Goal: Navigation & Orientation: Find specific page/section

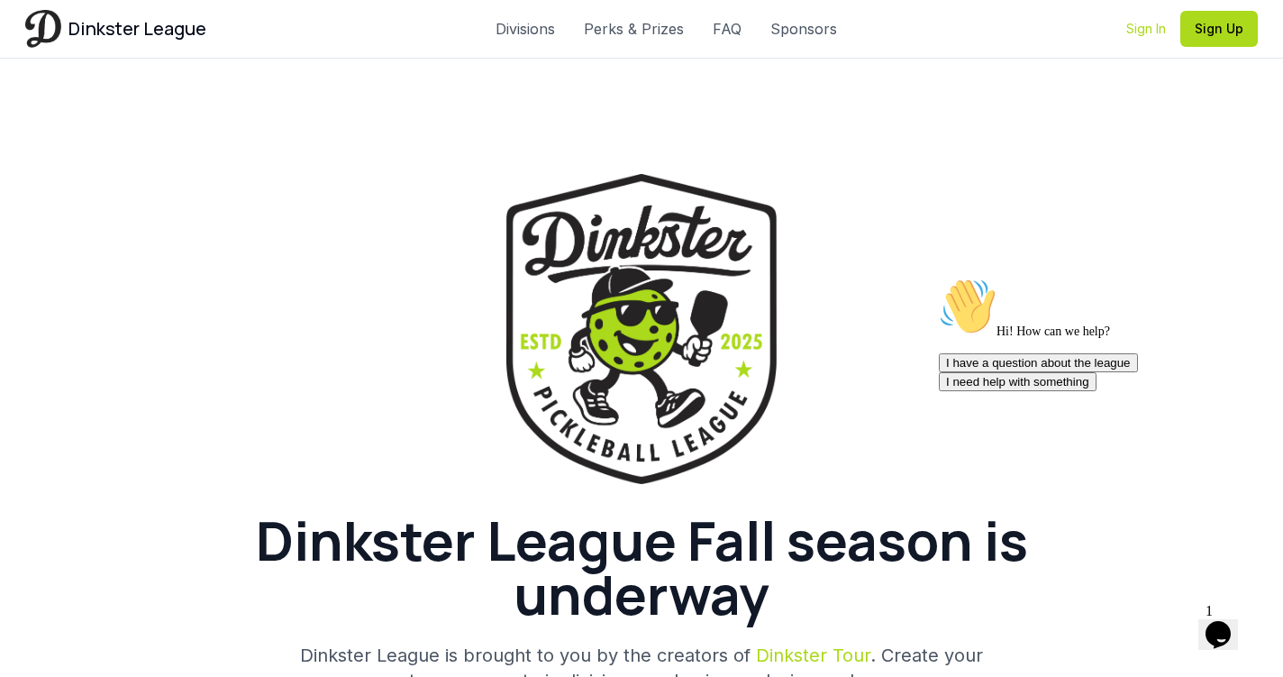
click at [1138, 24] on link "Sign In" at bounding box center [1147, 29] width 40 height 18
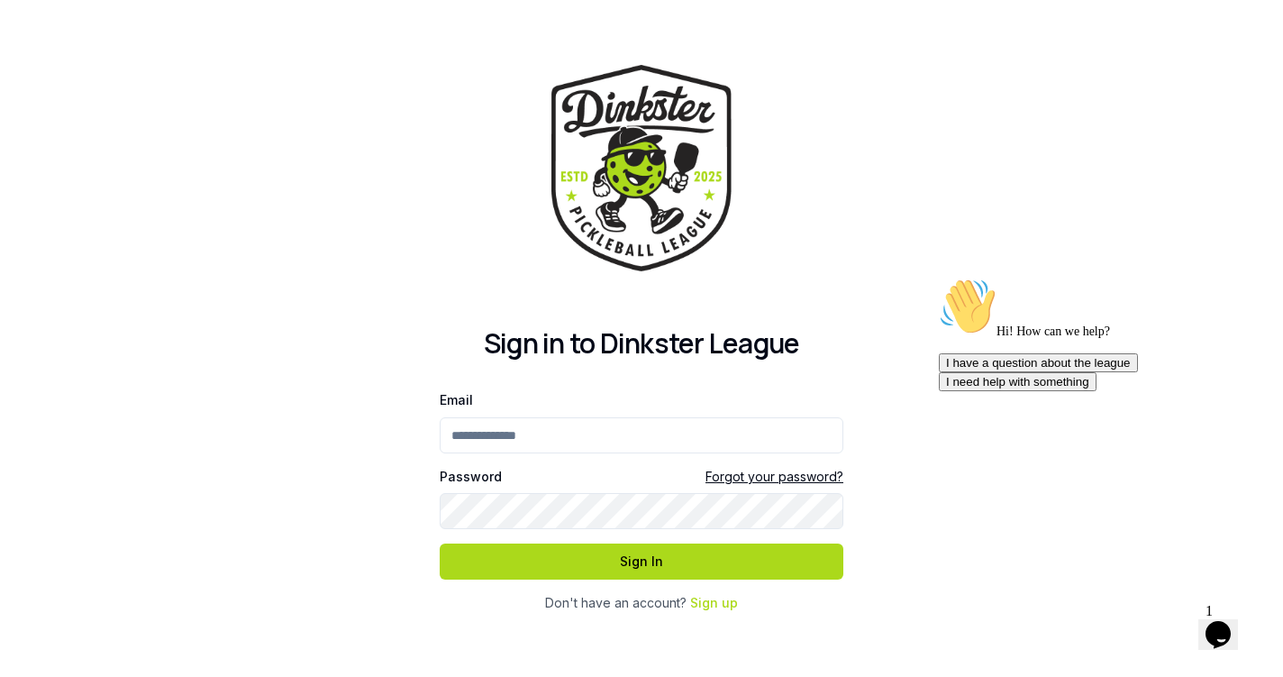
type input "**********"
click at [642, 561] on button "Sign In" at bounding box center [642, 561] width 404 height 36
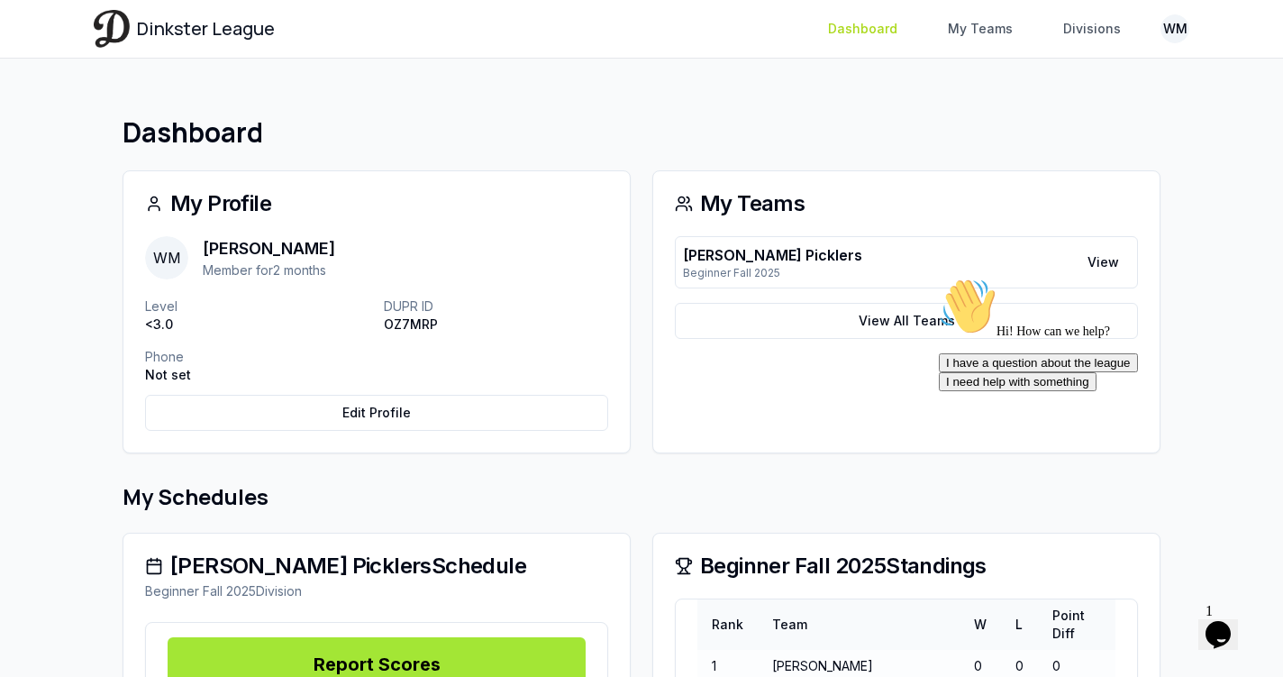
click at [872, 22] on link "Dashboard" at bounding box center [862, 29] width 91 height 32
click at [992, 29] on link "My Teams" at bounding box center [980, 29] width 87 height 32
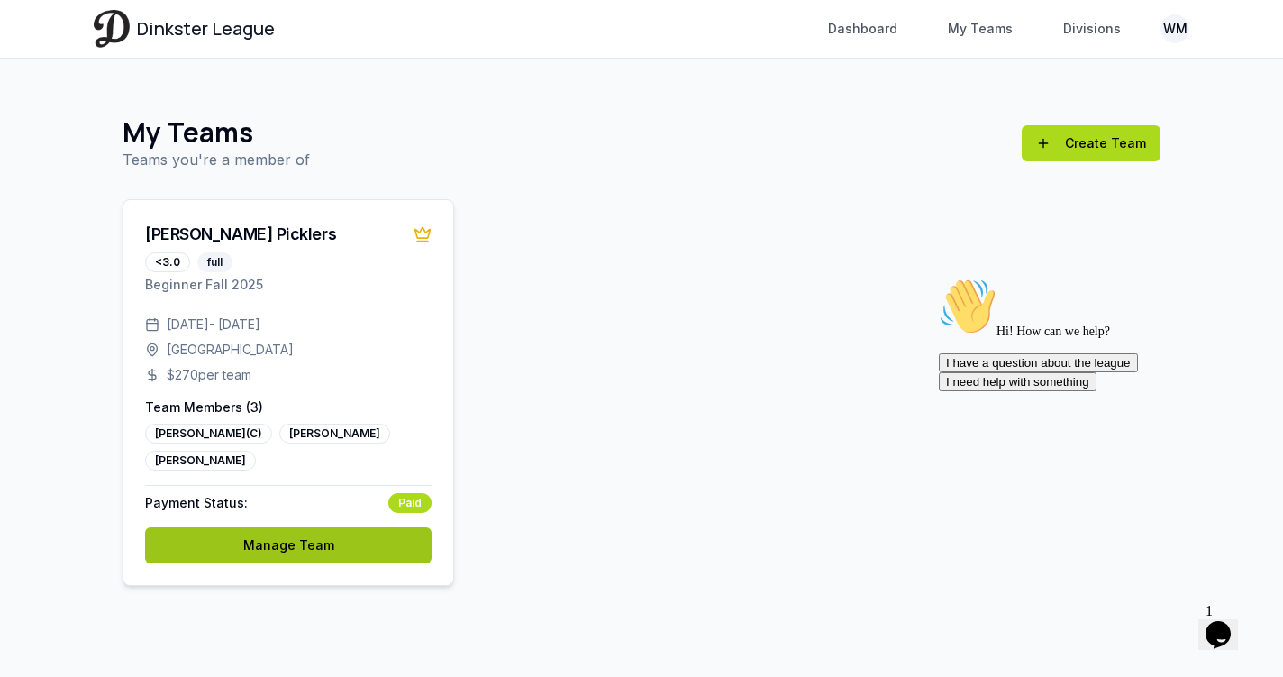
click at [318, 546] on link "Manage Team" at bounding box center [288, 545] width 287 height 36
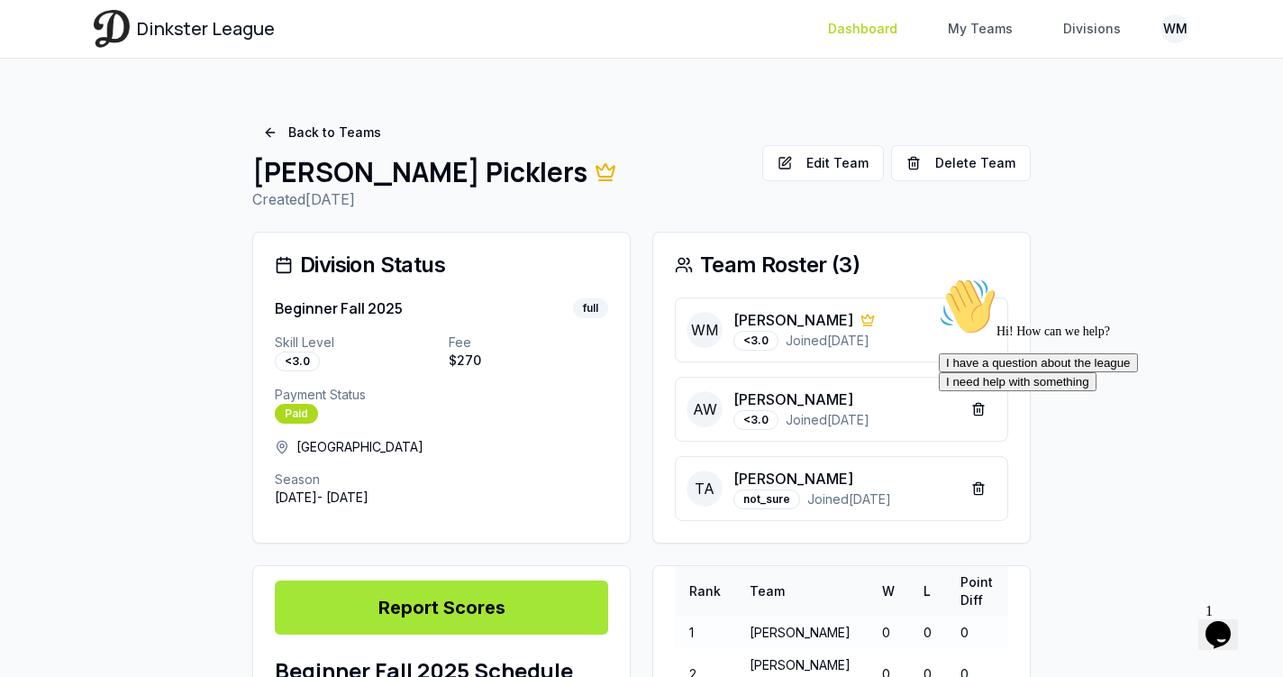
click at [875, 28] on link "Dashboard" at bounding box center [862, 29] width 91 height 32
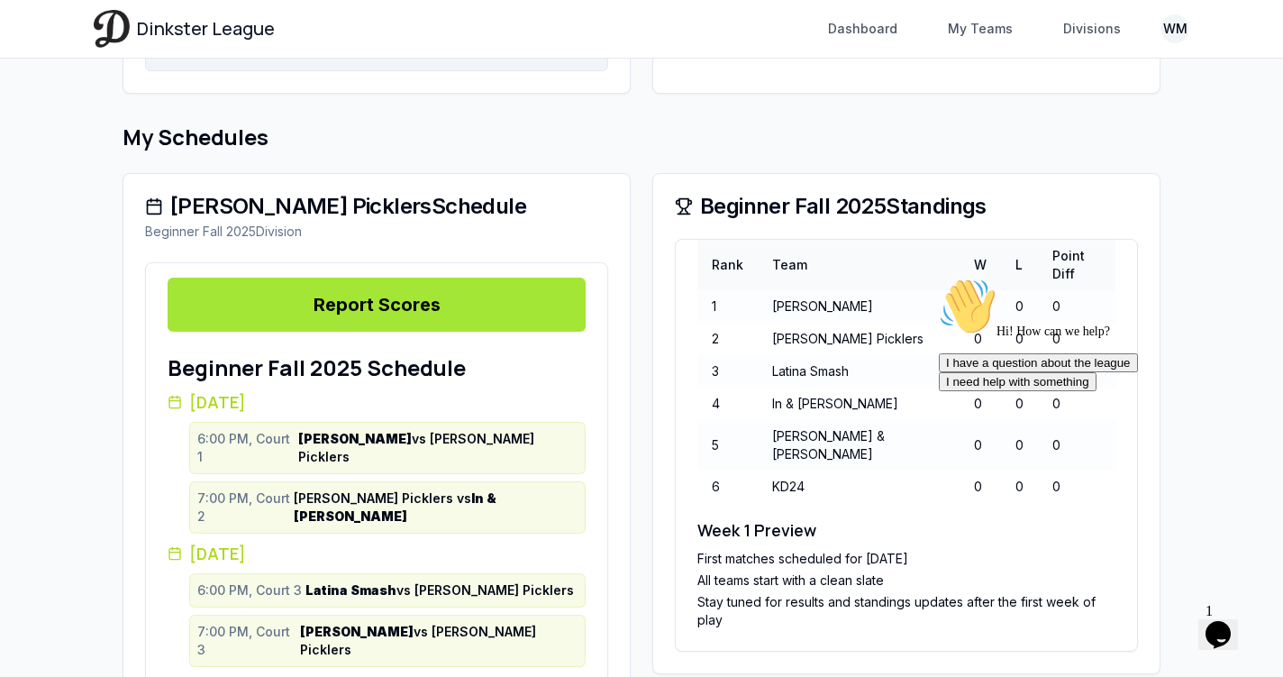
scroll to position [398, 0]
